Goal: Task Accomplishment & Management: Manage account settings

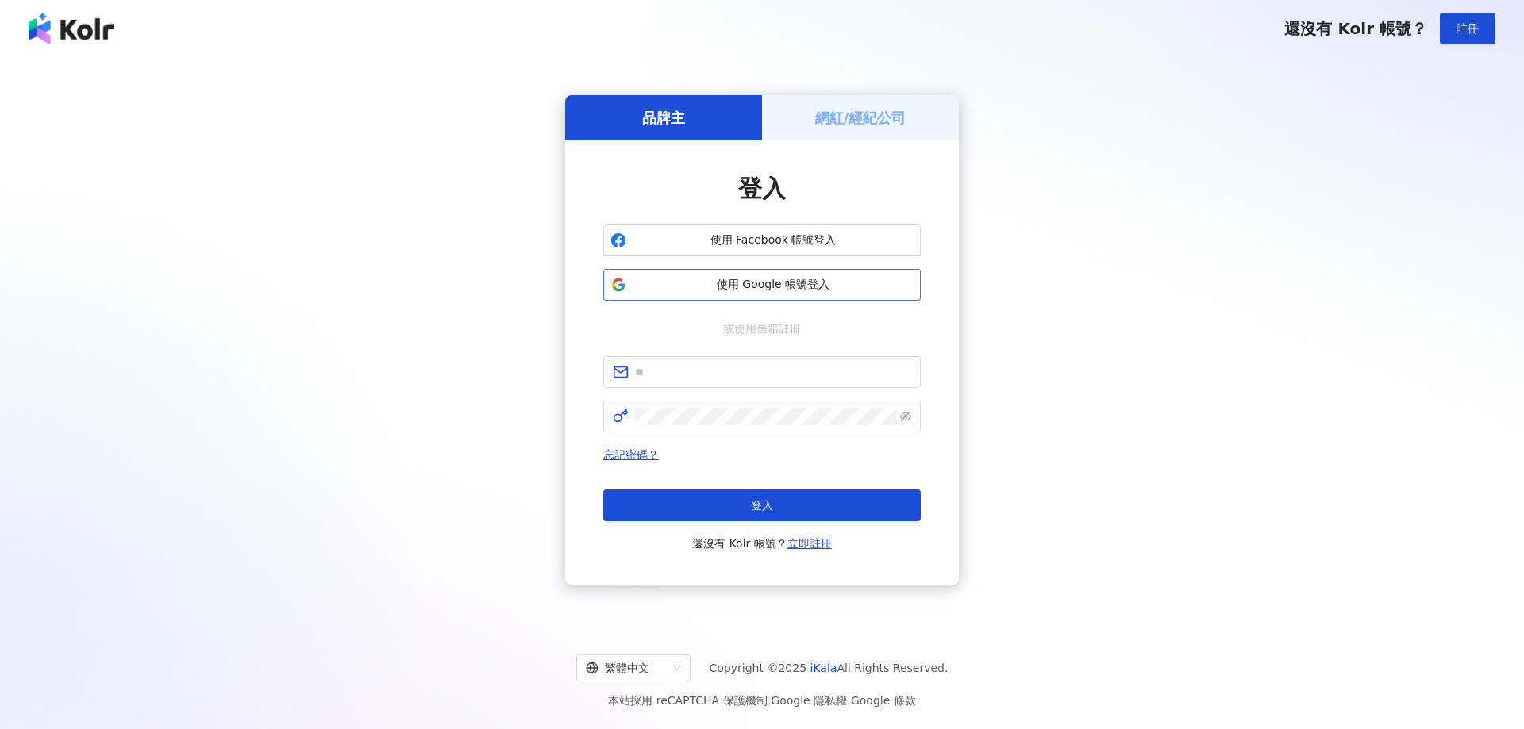
click at [790, 283] on span "使用 Google 帳號登入" at bounding box center [773, 285] width 281 height 16
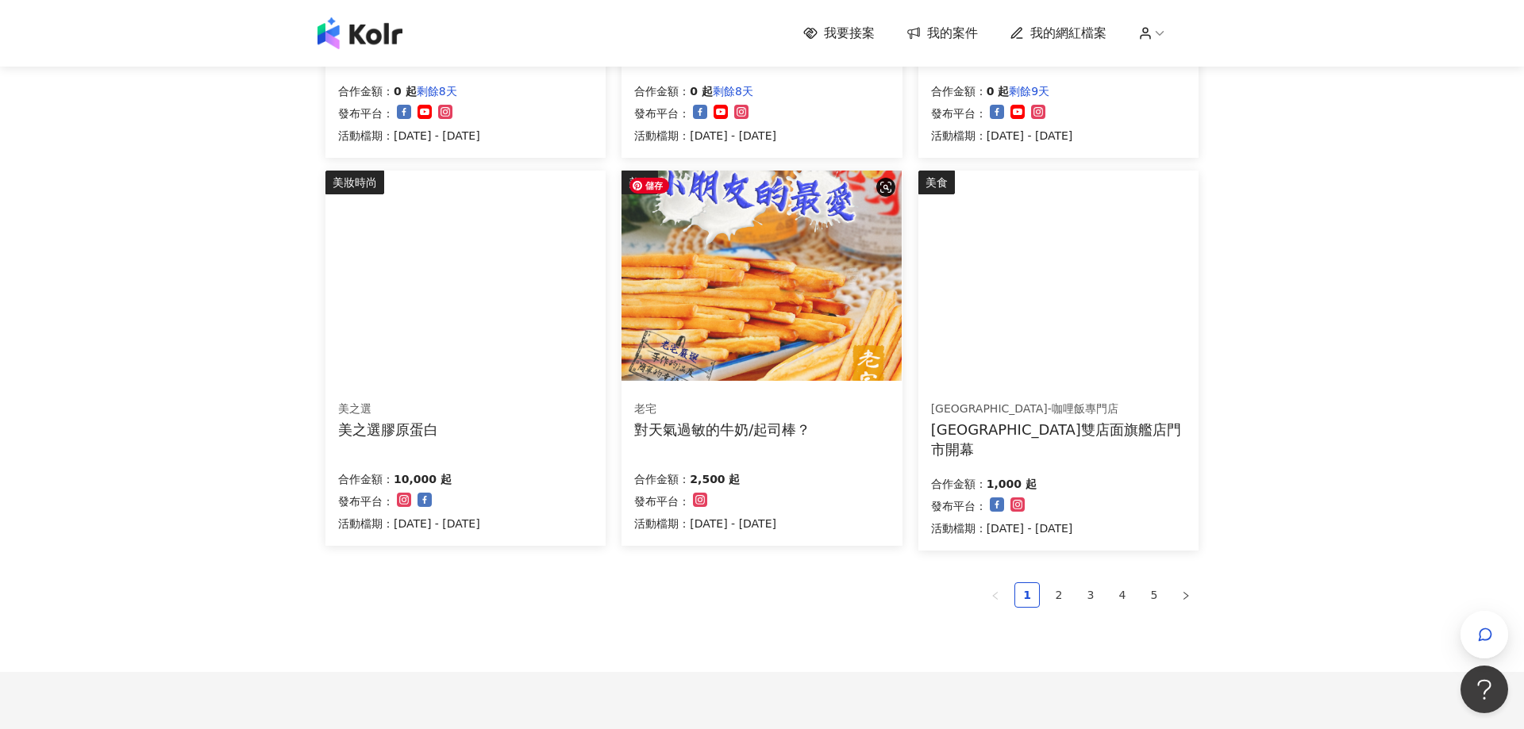
scroll to position [857, 0]
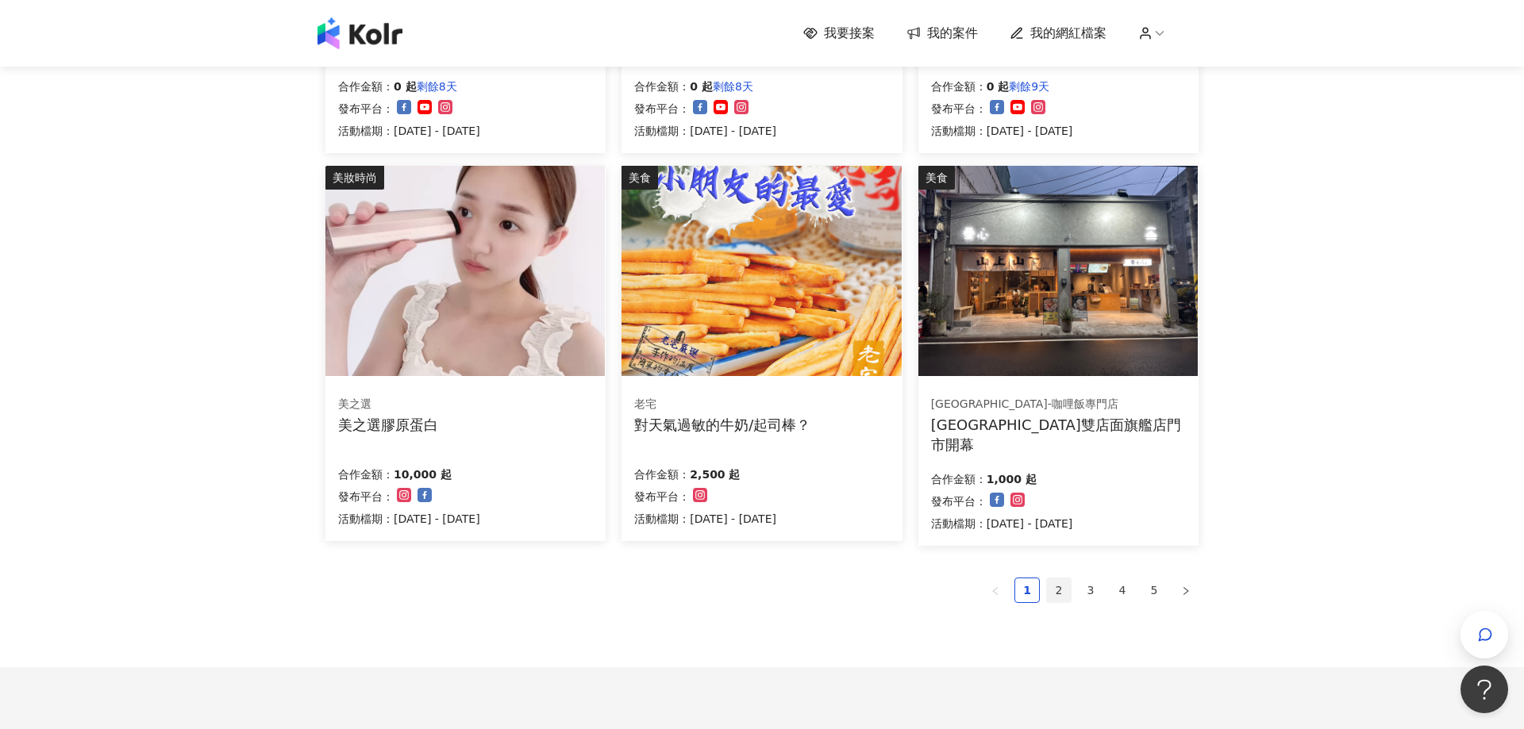
click at [1065, 585] on link "2" at bounding box center [1059, 591] width 24 height 24
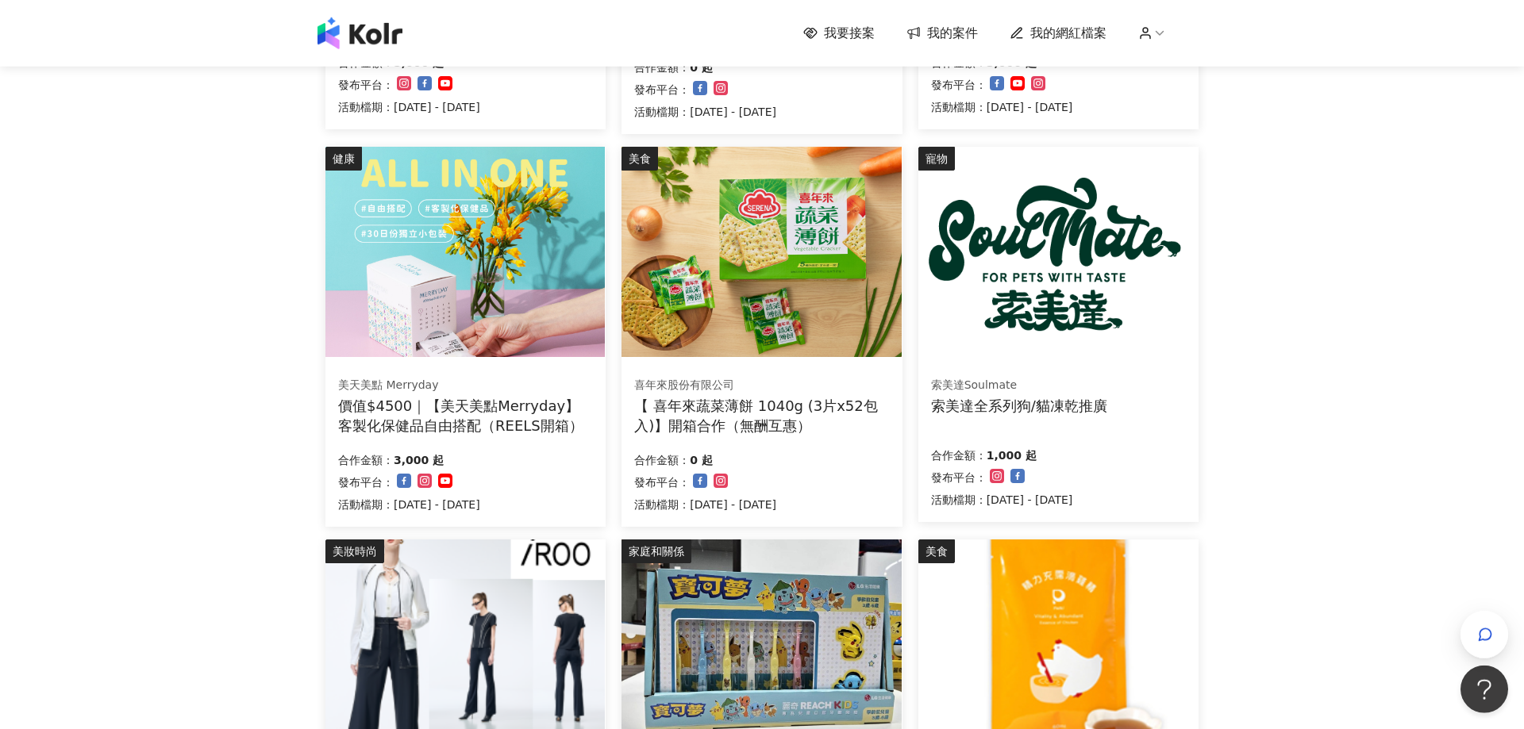
scroll to position [771, 0]
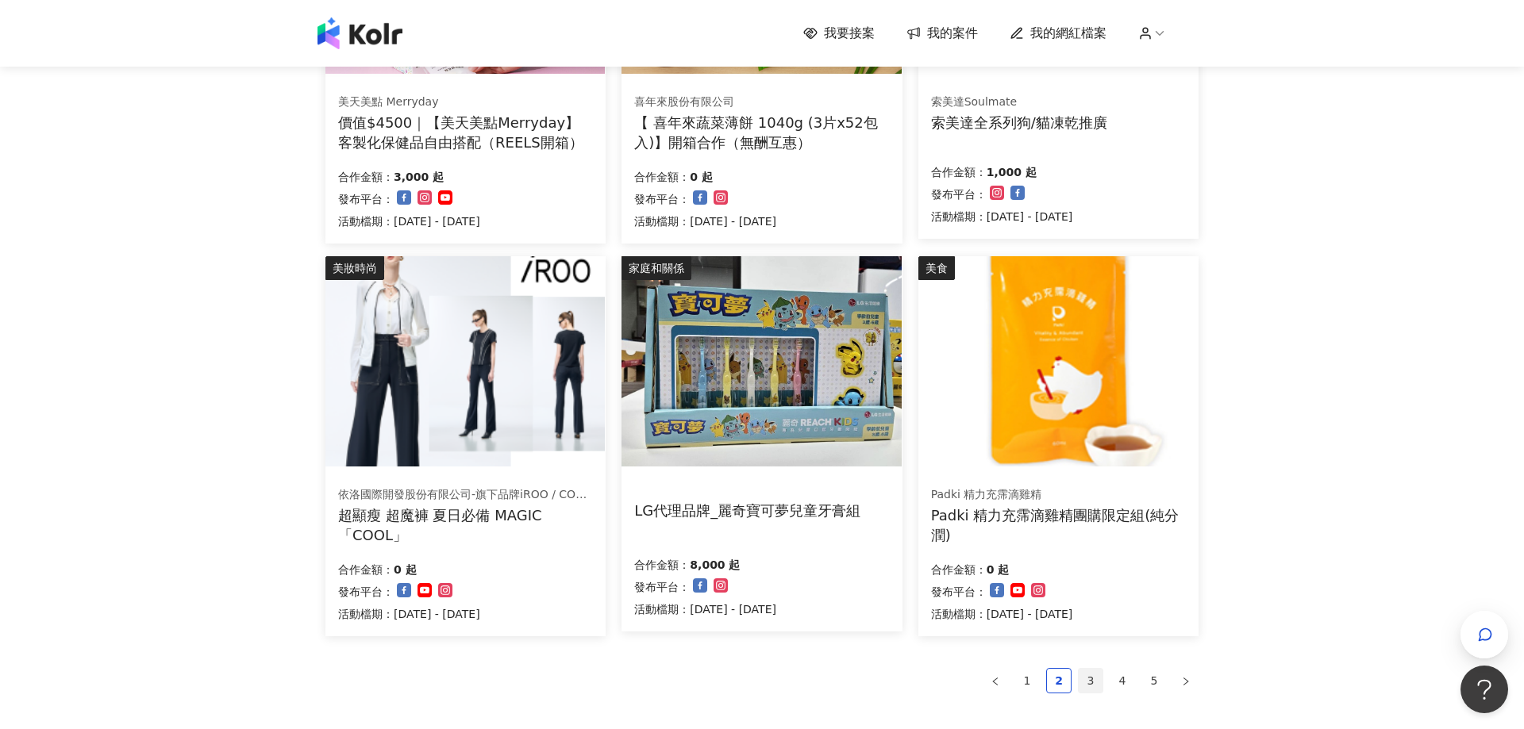
click at [1086, 668] on li "3" at bounding box center [1090, 680] width 25 height 25
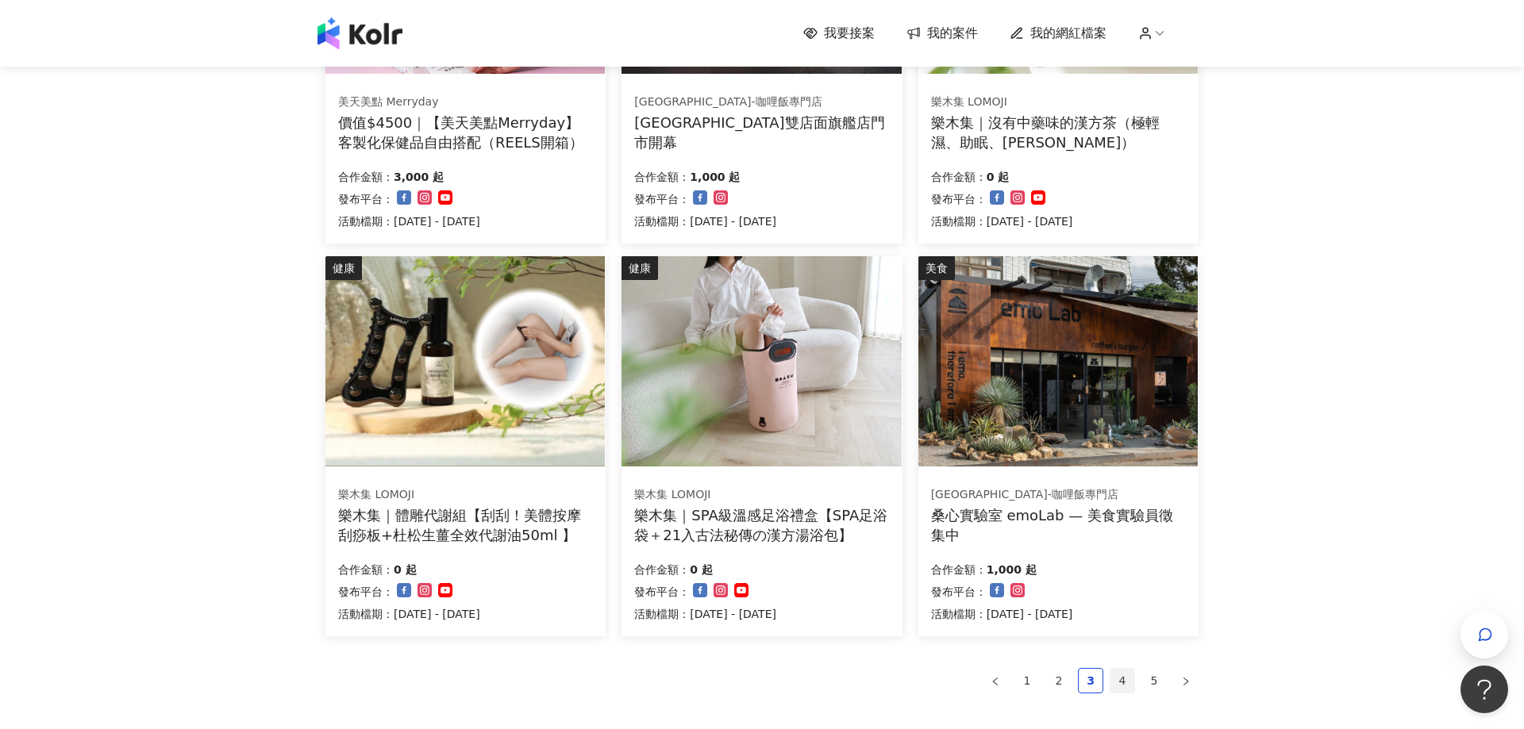
click at [1116, 677] on link "4" at bounding box center [1122, 681] width 24 height 24
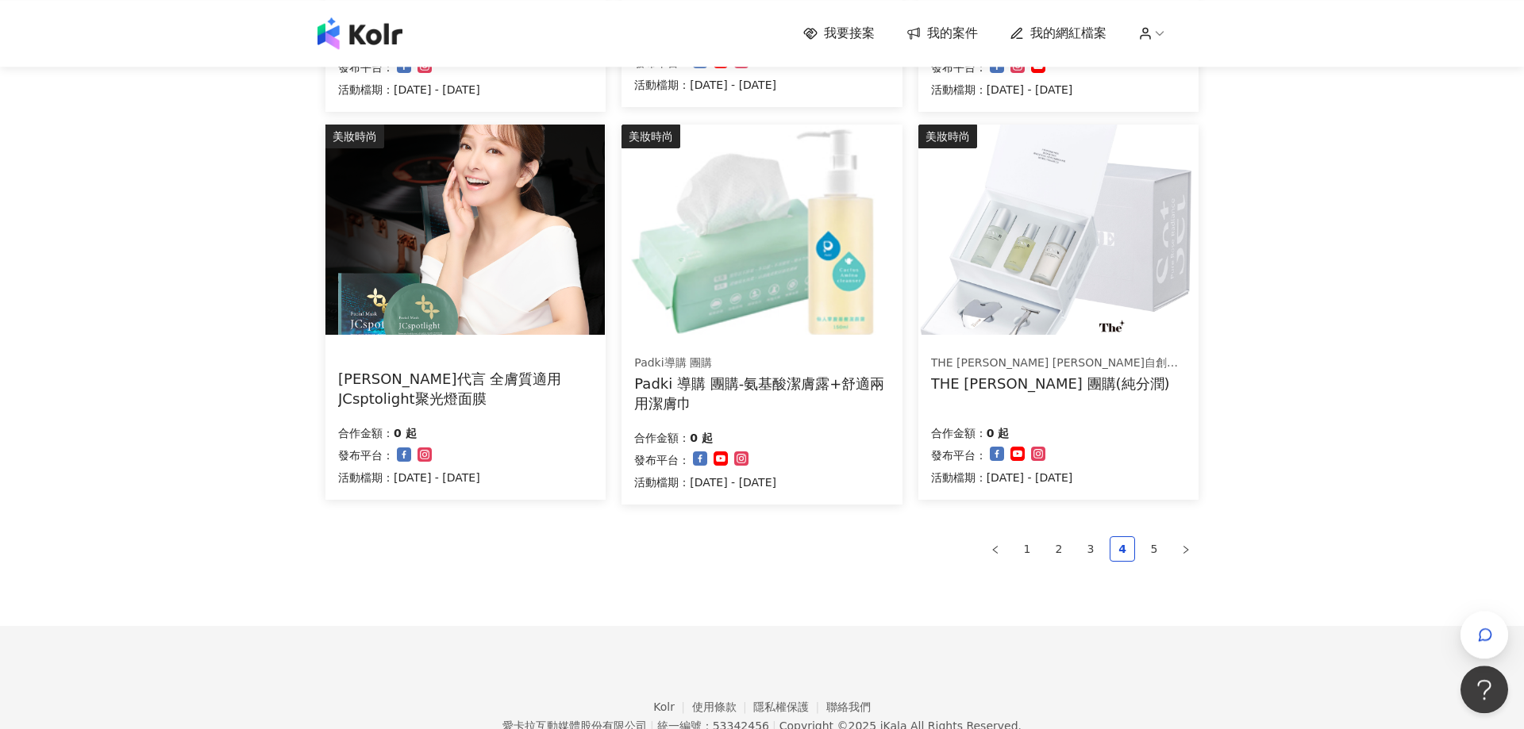
scroll to position [943, 0]
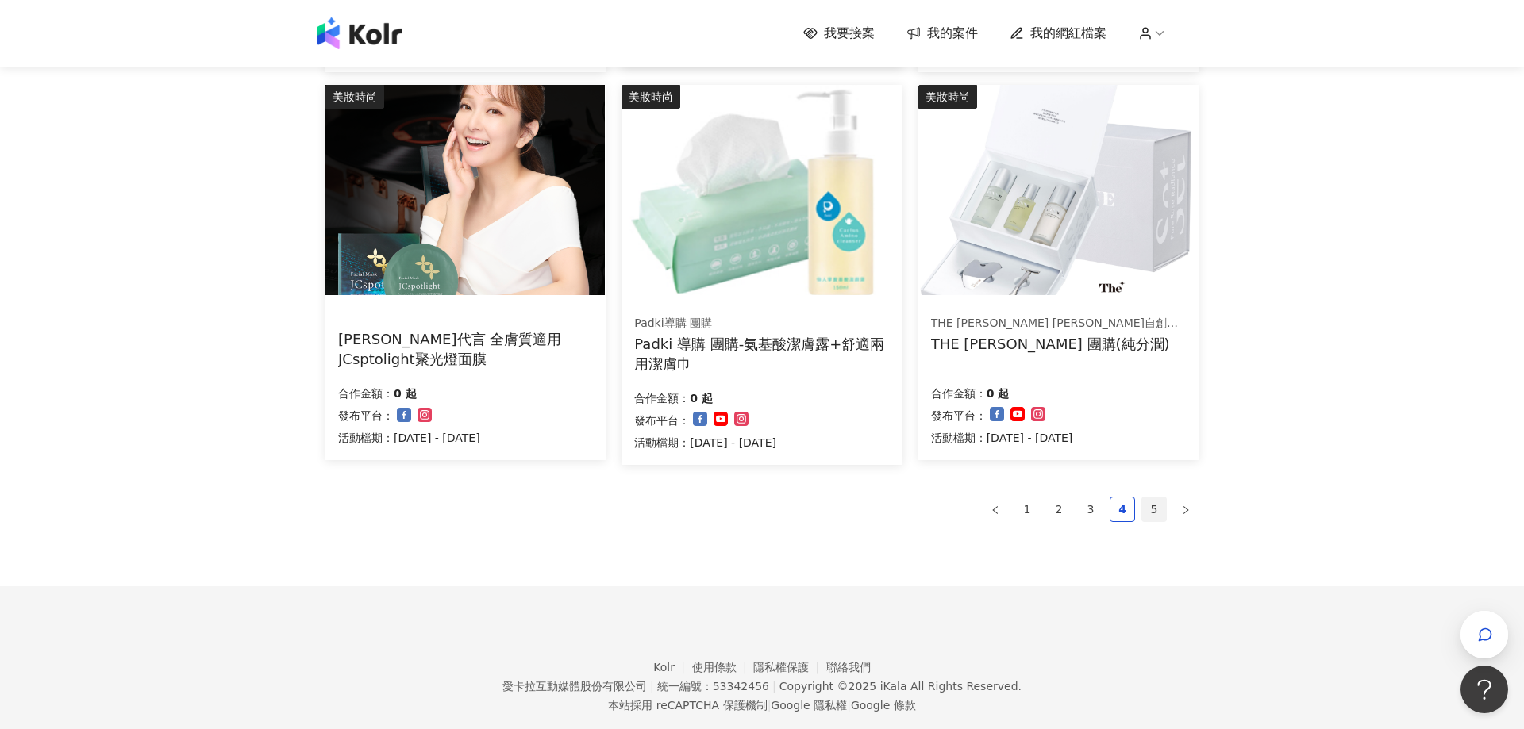
click at [1152, 518] on link "5" at bounding box center [1154, 510] width 24 height 24
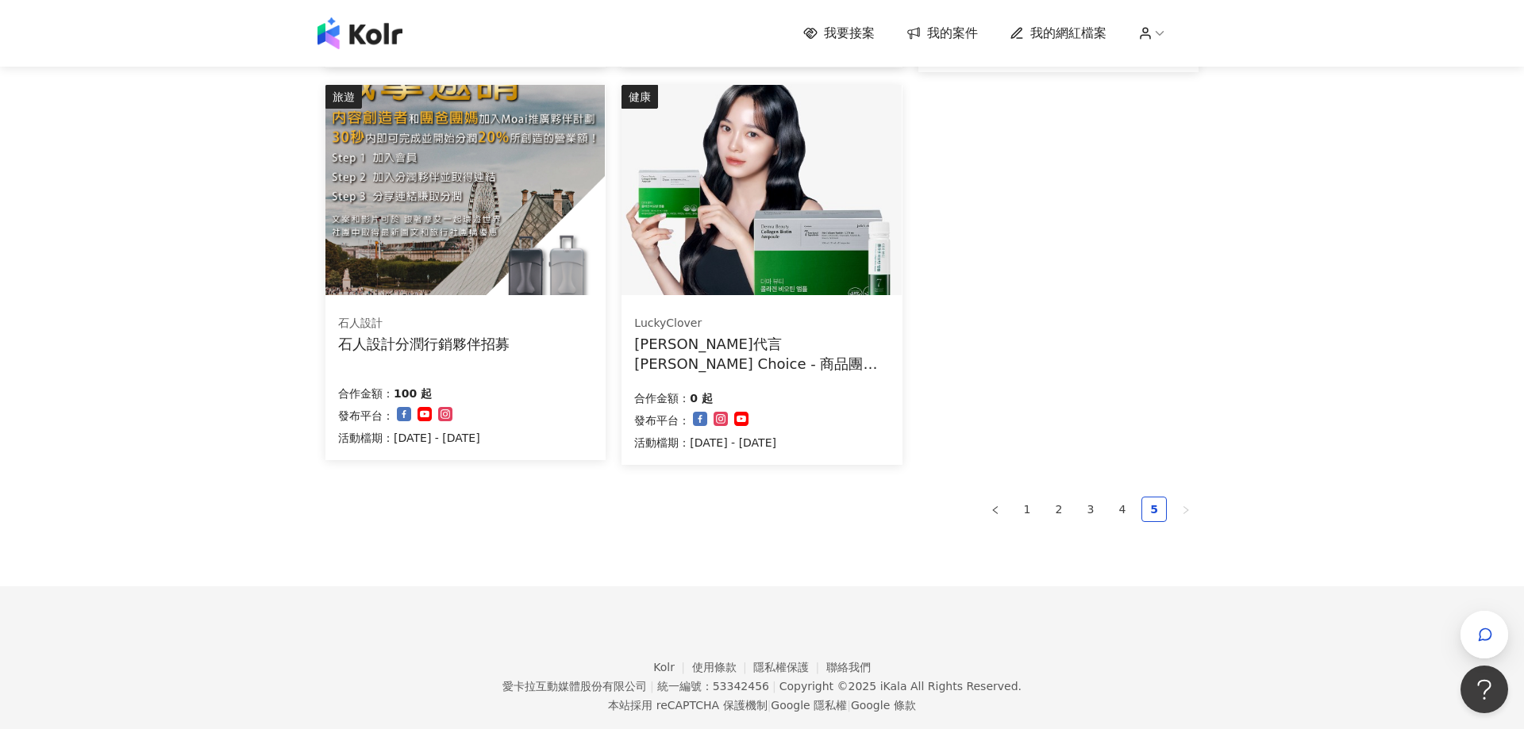
click at [945, 40] on span "我的案件" at bounding box center [952, 33] width 51 height 17
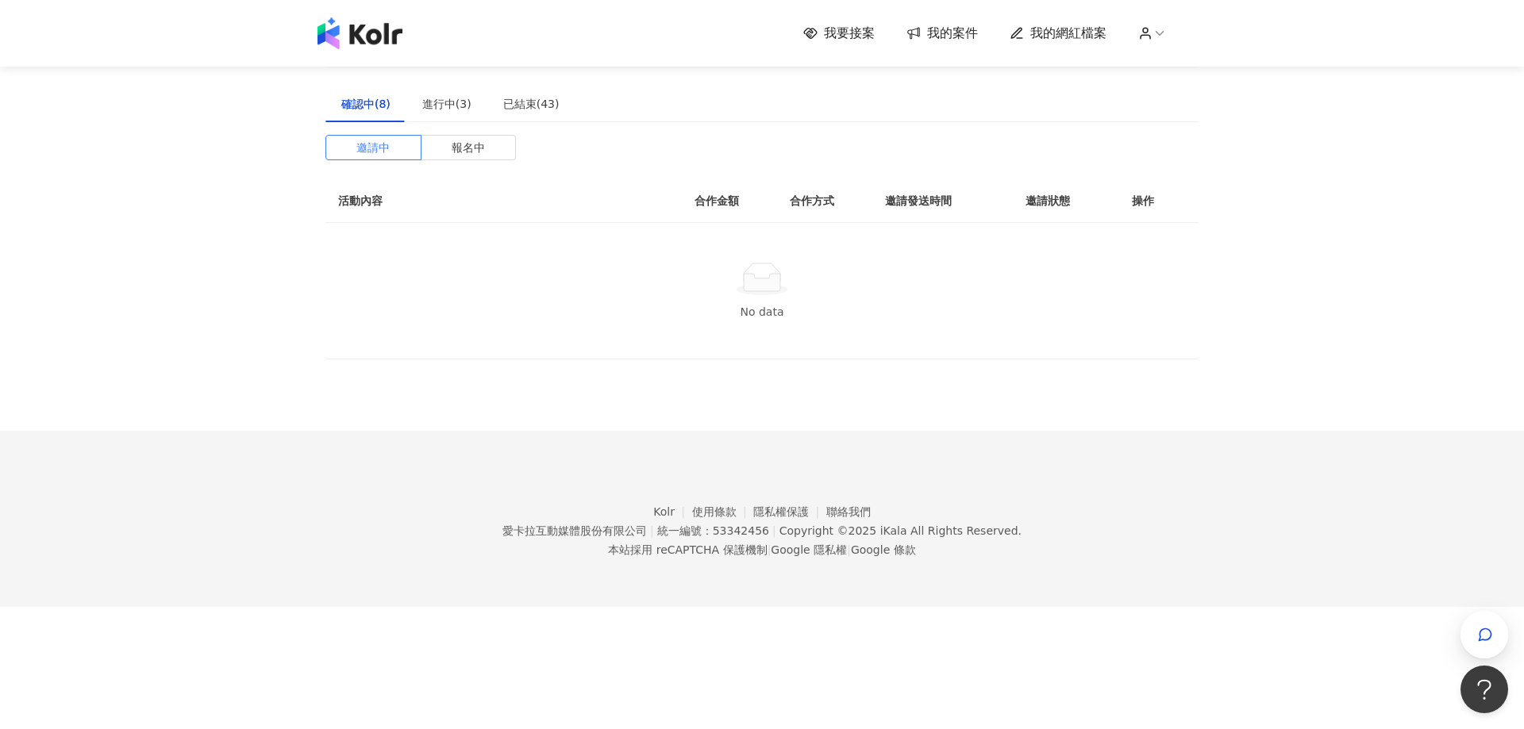
click at [960, 35] on span "我的案件" at bounding box center [952, 33] width 51 height 17
click at [464, 107] on div "進行中(3)" at bounding box center [446, 103] width 49 height 17
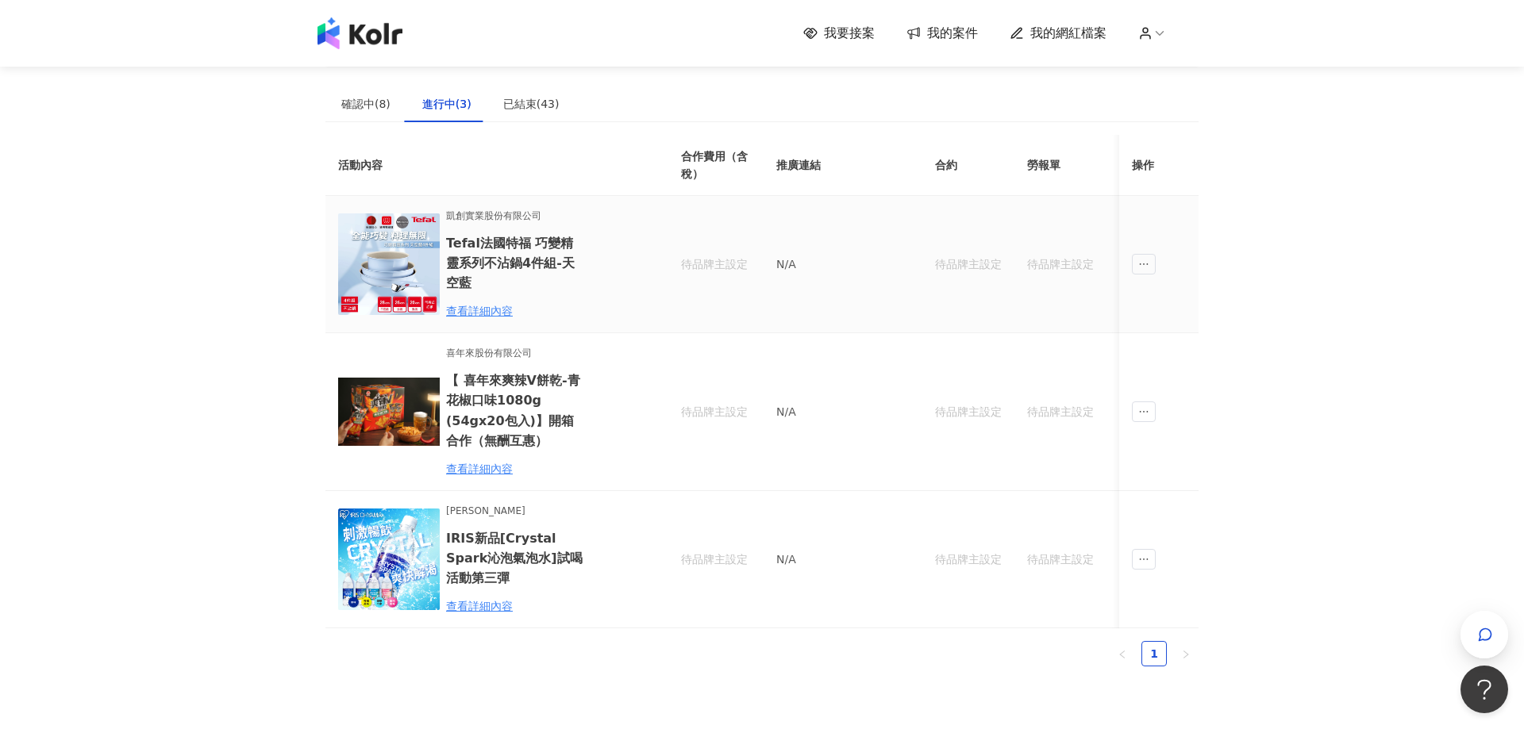
click at [466, 217] on span "凱創實業股份有限公司" at bounding box center [515, 216] width 139 height 15
click at [486, 312] on div "查看詳細內容" at bounding box center [515, 310] width 139 height 17
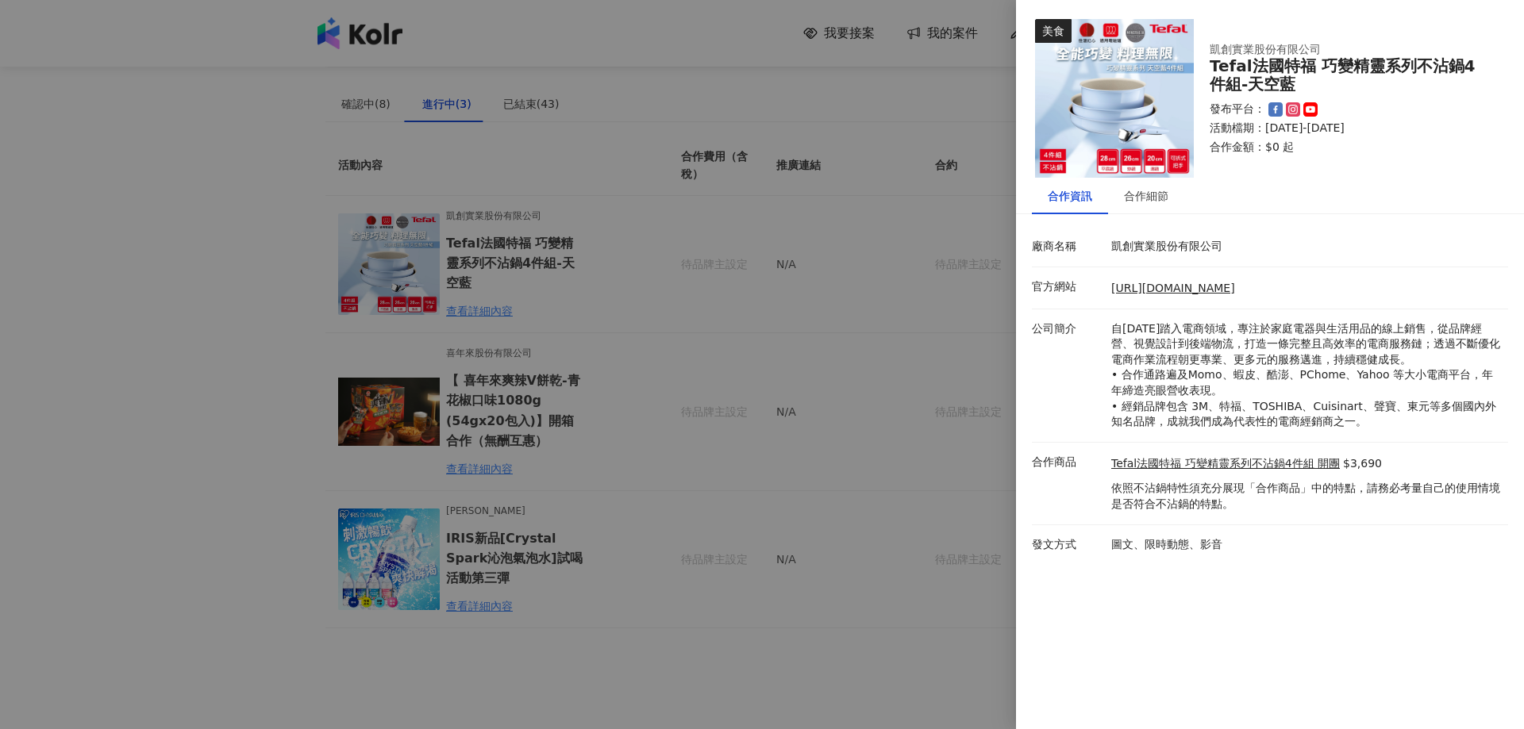
click at [1124, 242] on p "凱創實業股份有限公司" at bounding box center [1305, 247] width 389 height 16
click at [1165, 294] on link "[URL][DOMAIN_NAME]" at bounding box center [1173, 288] width 124 height 13
